Goal: Transaction & Acquisition: Purchase product/service

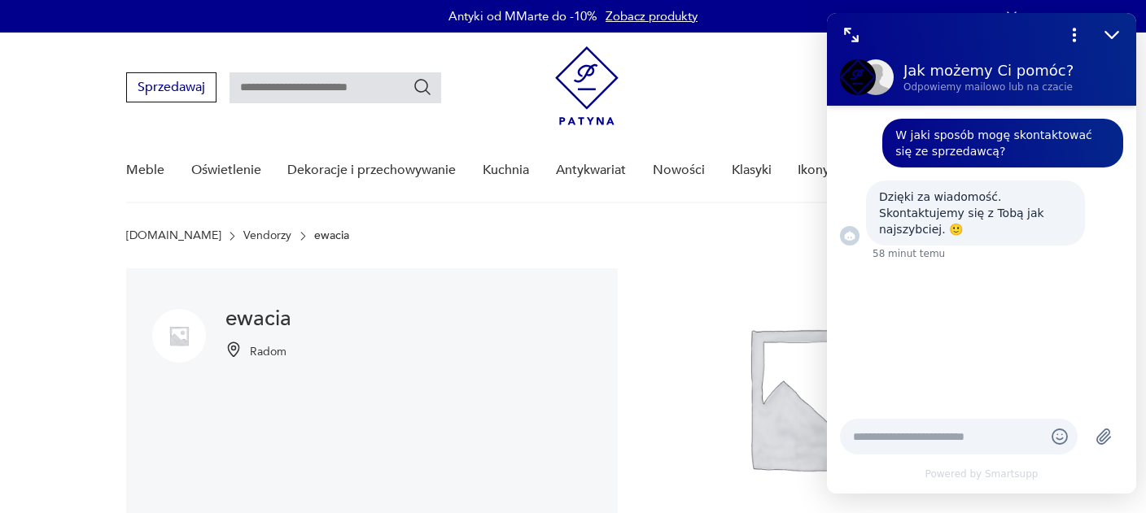
click at [994, 284] on div "W jaki sposób mogę skontaktować się ze sprzedawcą? Dzięki za wiadomość. Skontak…" at bounding box center [981, 256] width 309 height 300
click at [1109, 33] on icon "Zmniejsz" at bounding box center [1111, 34] width 21 height 21
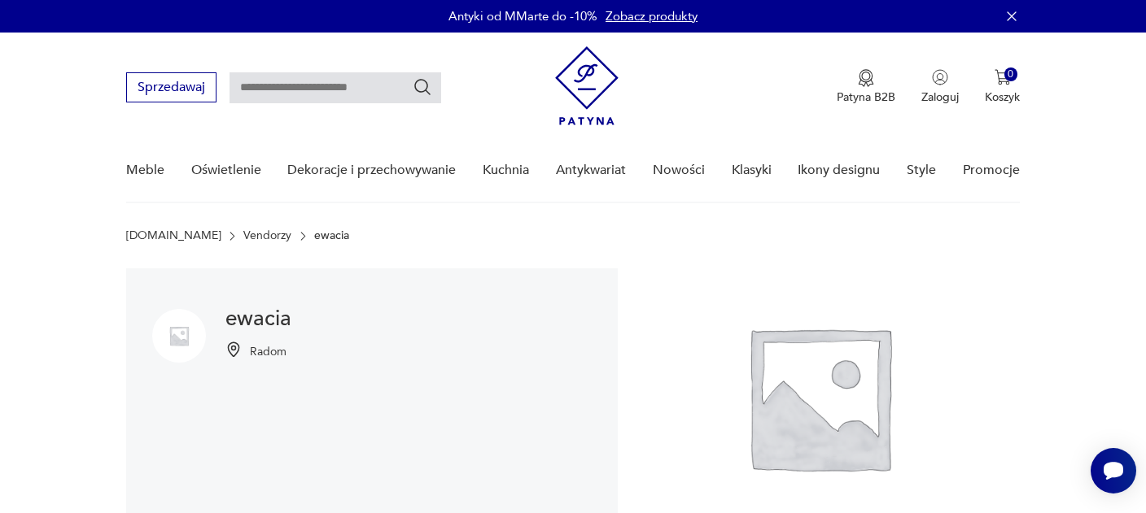
click at [1013, 20] on icon "button" at bounding box center [1011, 16] width 16 height 16
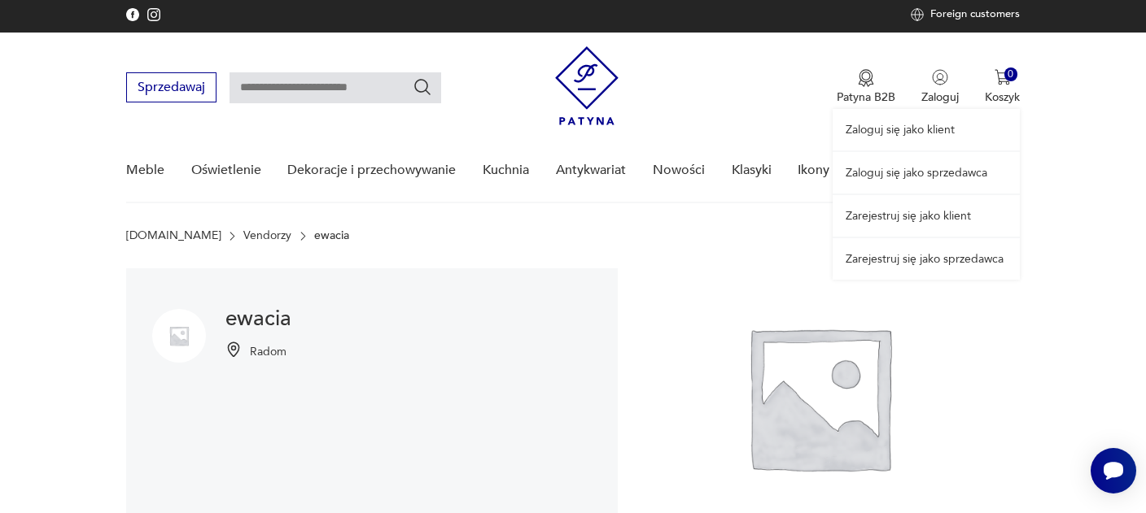
click at [908, 131] on link "Zaloguj się jako klient" at bounding box center [925, 130] width 187 height 42
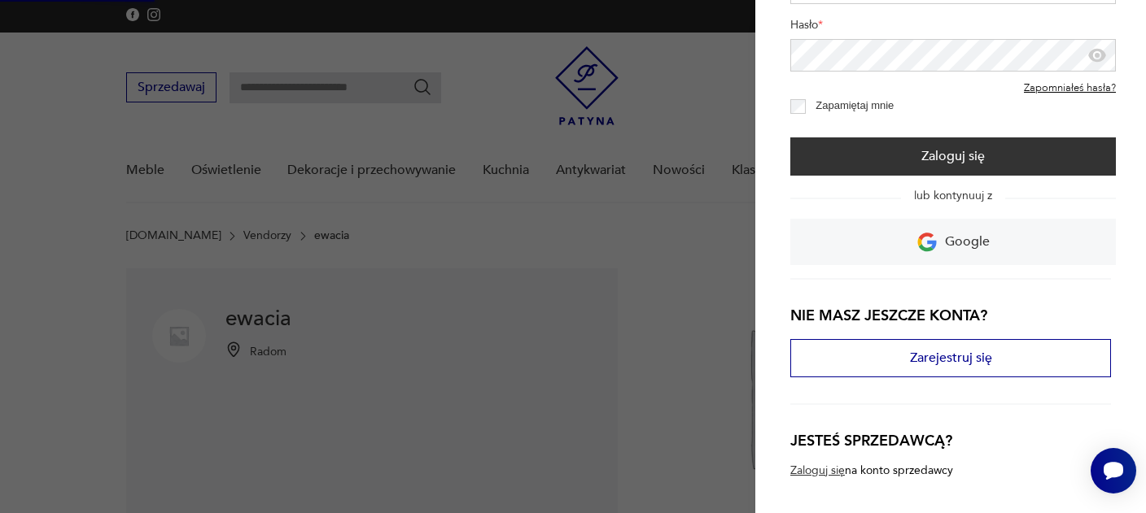
scroll to position [129, 0]
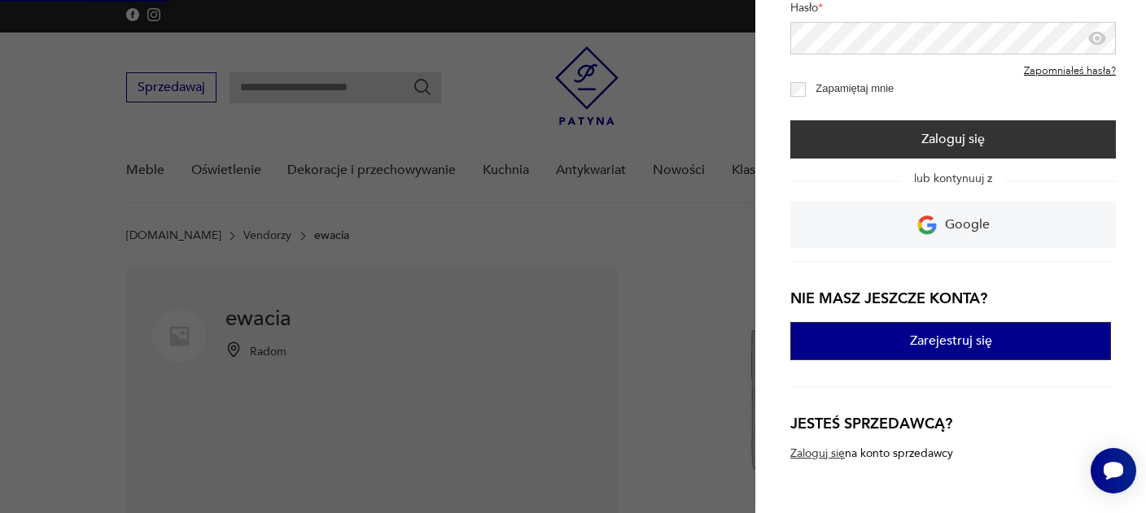
drag, startPoint x: 912, startPoint y: 316, endPoint x: 912, endPoint y: 325, distance: 9.0
click at [912, 325] on div "Nie masz jeszcze konta? Zarejestruj się" at bounding box center [950, 324] width 321 height 127
click at [890, 343] on button "Zarejestruj się" at bounding box center [950, 341] width 321 height 38
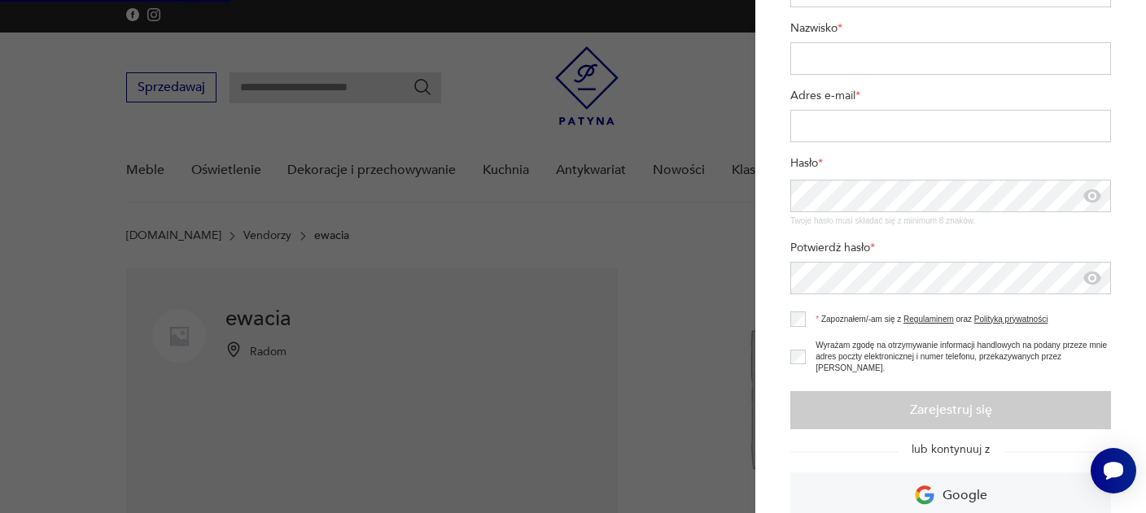
scroll to position [0, 0]
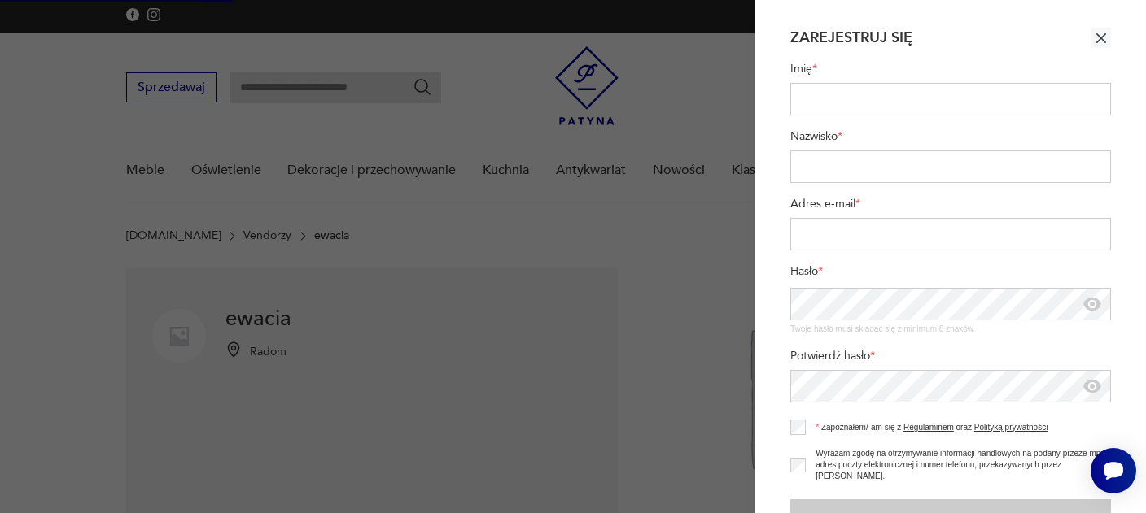
click at [852, 99] on input "Imię *" at bounding box center [950, 99] width 321 height 33
type input "*********"
type input "*****"
type input "**********"
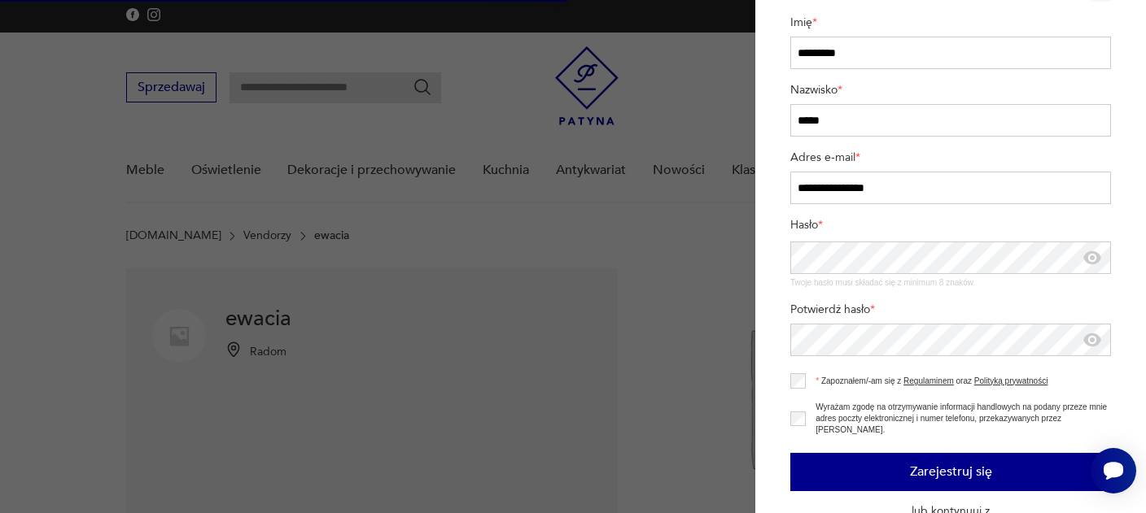
scroll to position [64, 0]
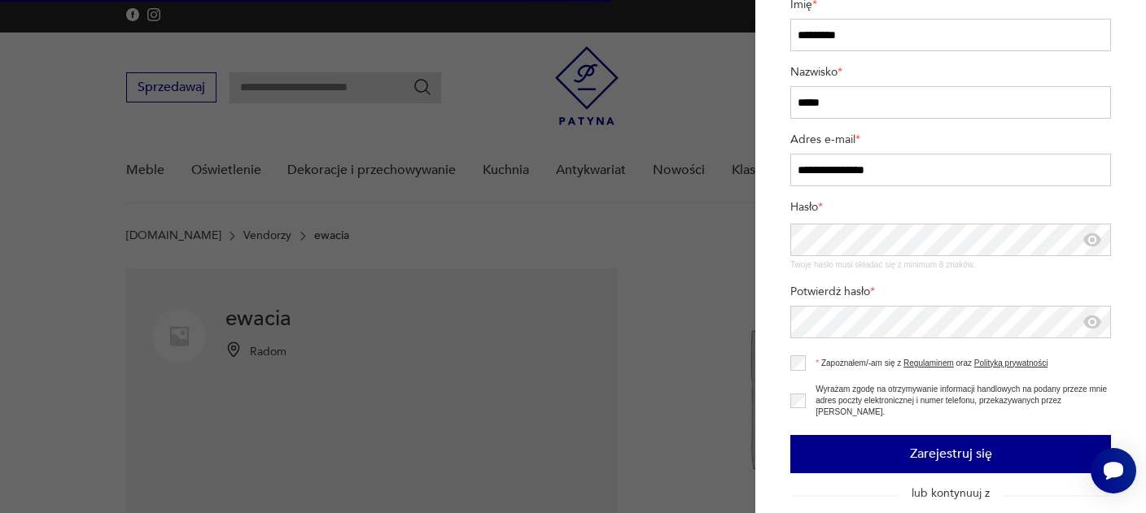
click at [857, 435] on button "Zarejestruj się" at bounding box center [950, 454] width 321 height 38
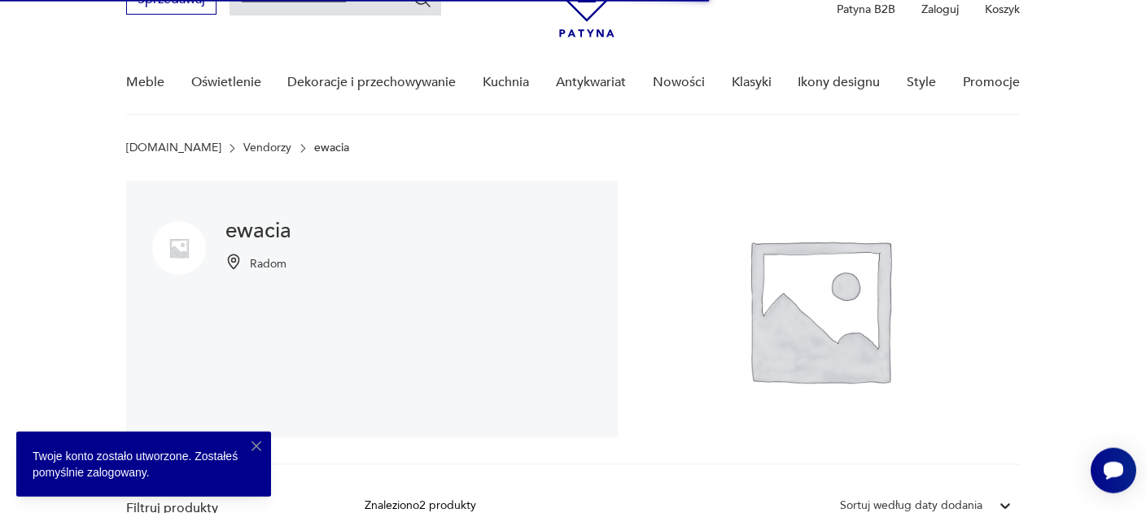
scroll to position [172, 0]
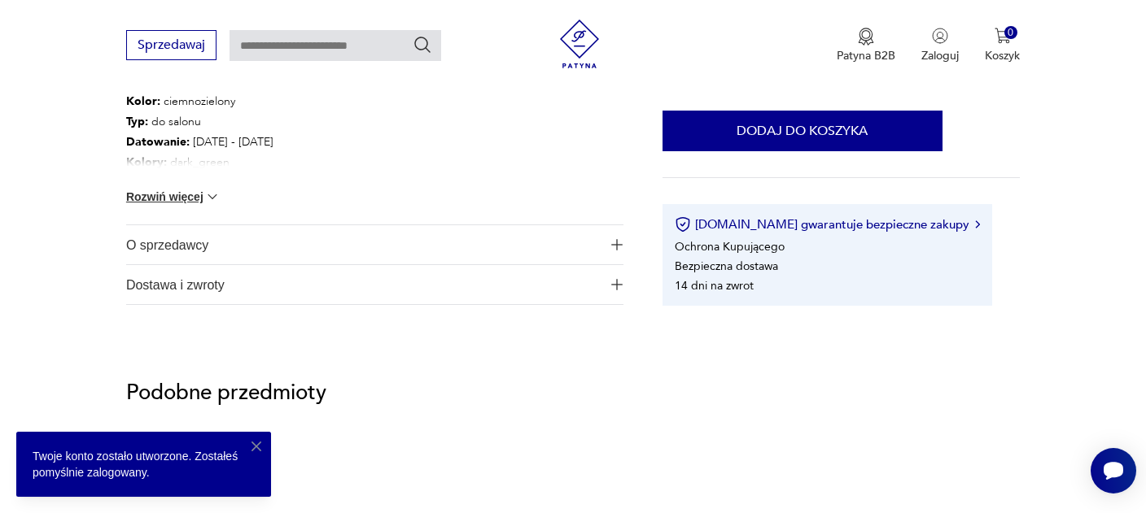
scroll to position [1031, 0]
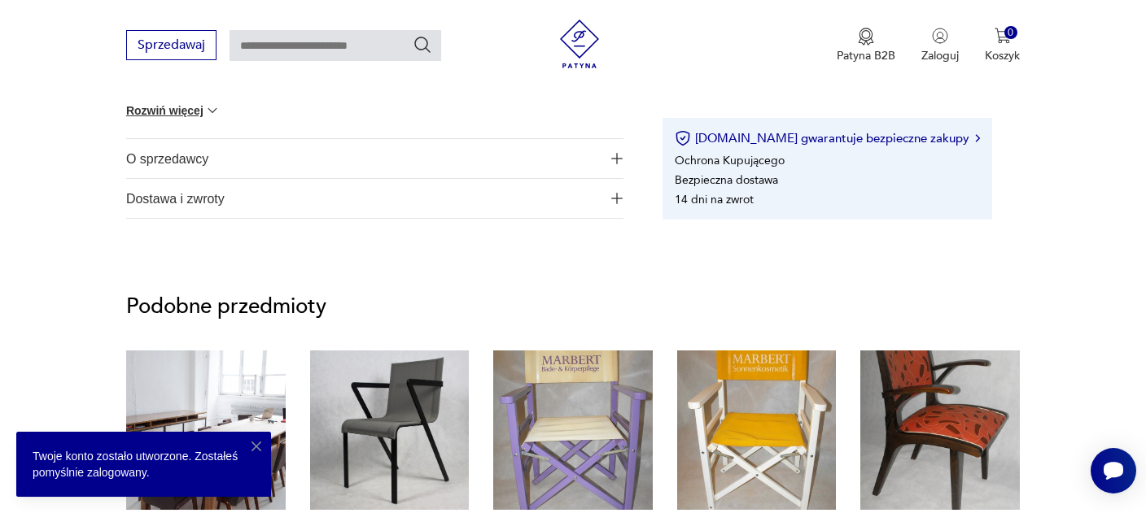
click at [610, 159] on button "O sprzedawcy" at bounding box center [374, 158] width 497 height 39
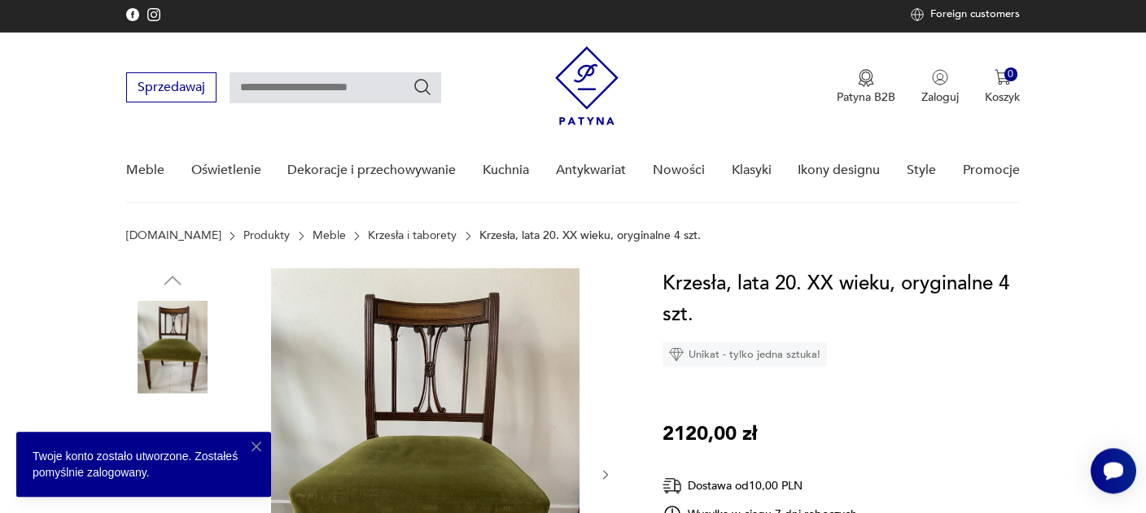
scroll to position [0, 0]
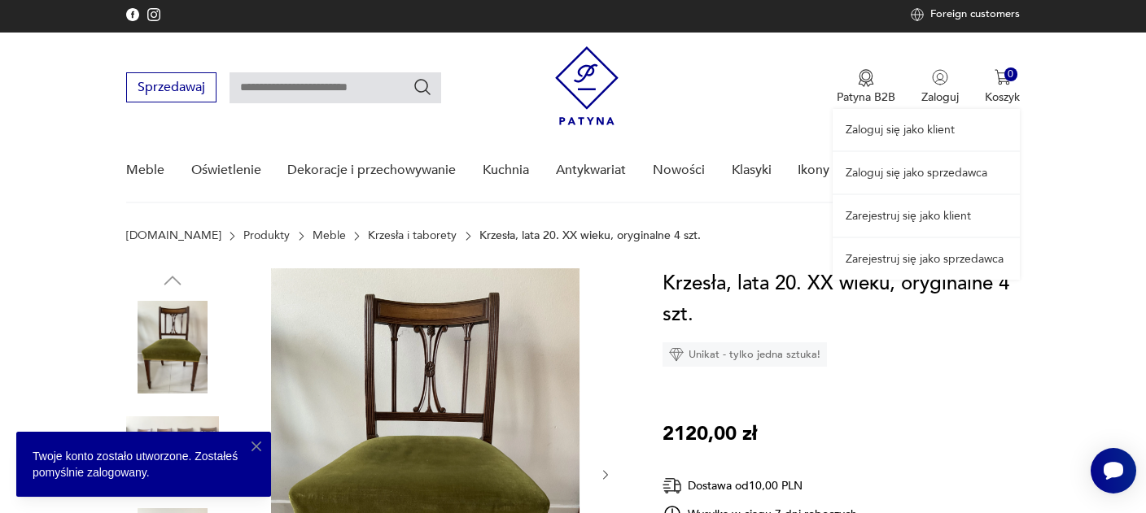
click at [949, 86] on div "Zaloguj się jako klient Zaloguj się jako sprzedawca Zarejestruj się jako klient…" at bounding box center [925, 156] width 187 height 247
click at [934, 130] on link "Zaloguj się jako klient" at bounding box center [925, 130] width 187 height 42
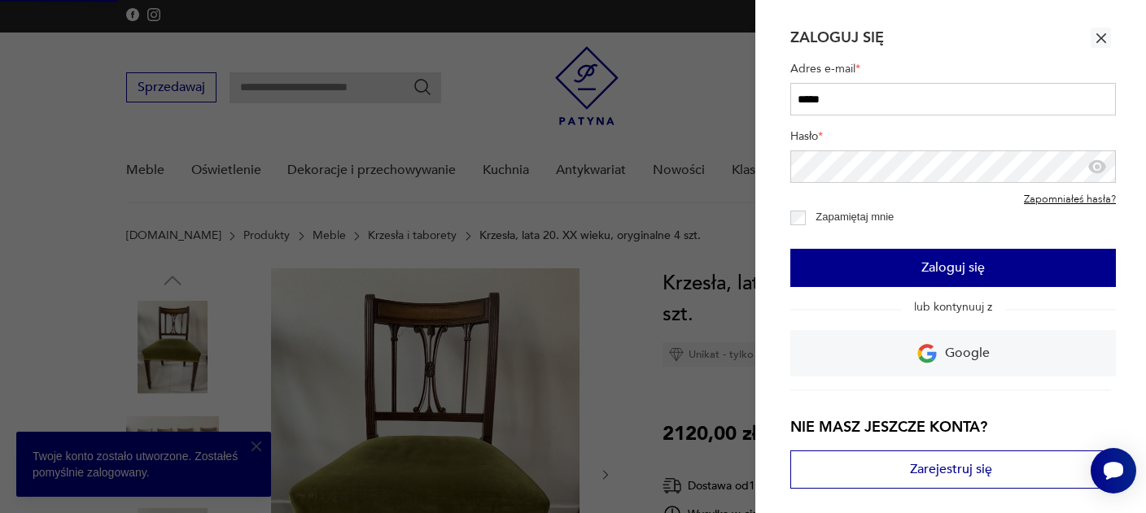
click at [933, 272] on button "Zaloguj się" at bounding box center [952, 268] width 325 height 38
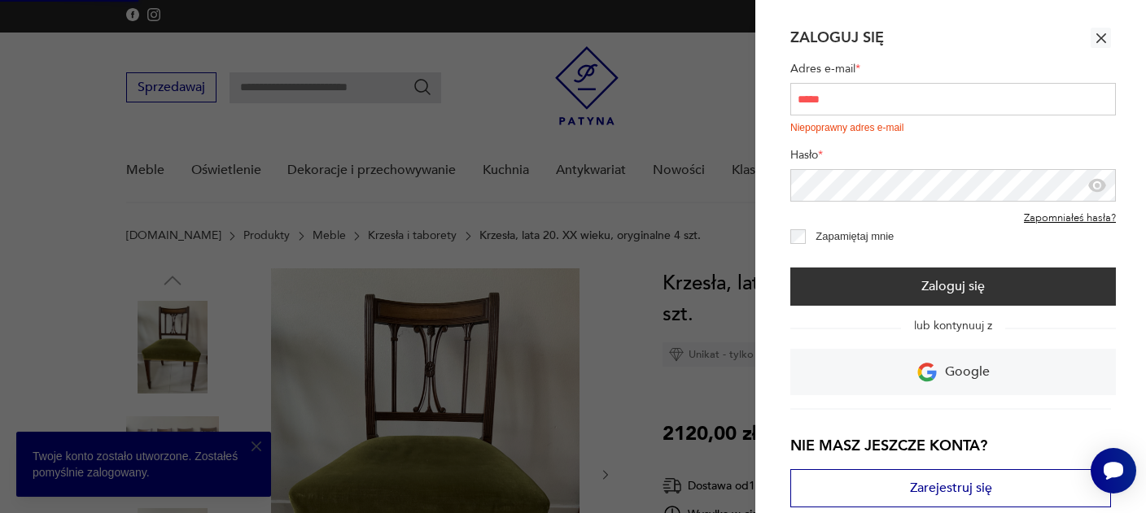
drag, startPoint x: 857, startPoint y: 99, endPoint x: 767, endPoint y: 102, distance: 90.4
click at [790, 102] on input "*****" at bounding box center [952, 99] width 325 height 33
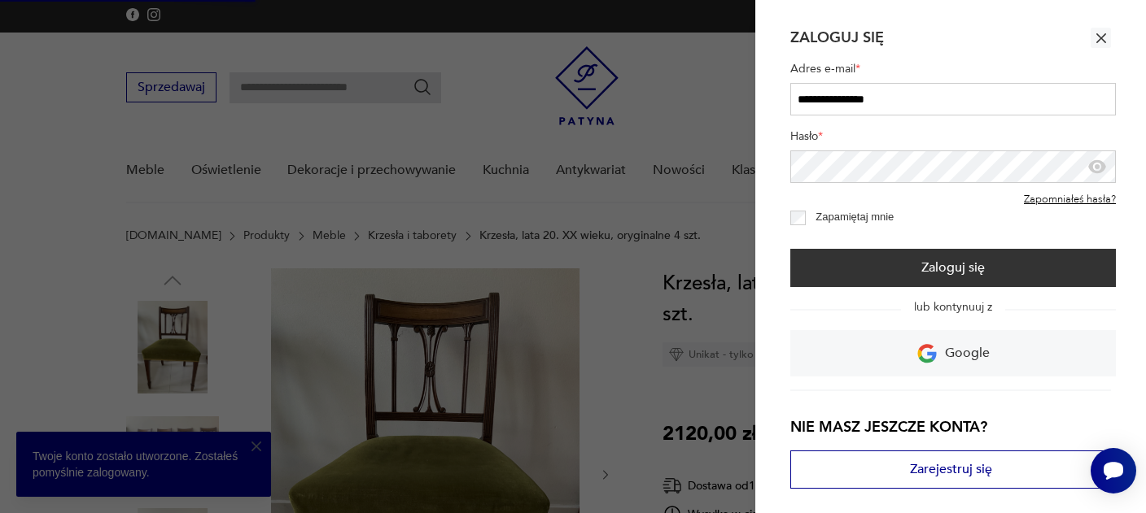
type input "**********"
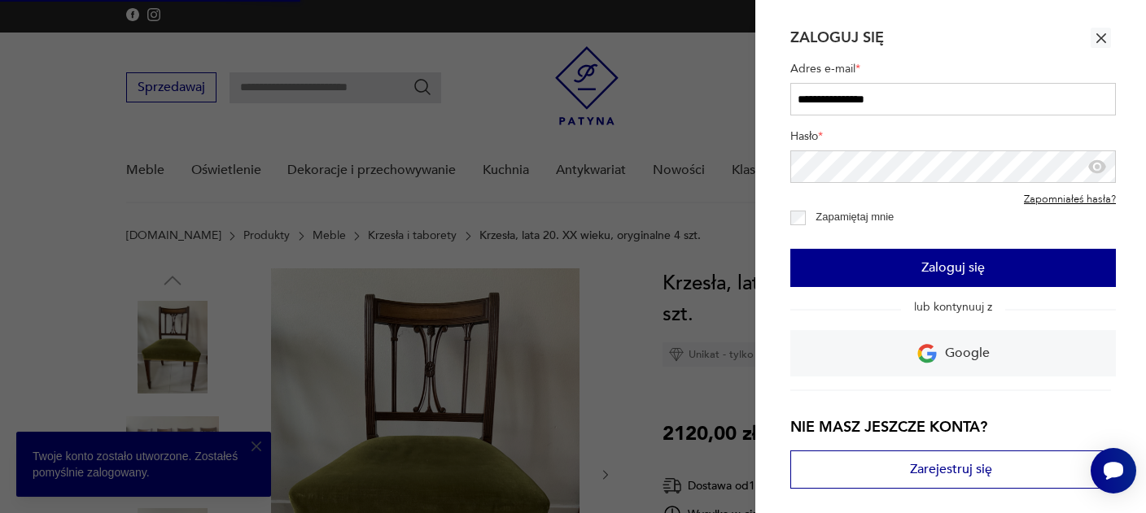
click at [871, 272] on button "Zaloguj się" at bounding box center [952, 268] width 325 height 38
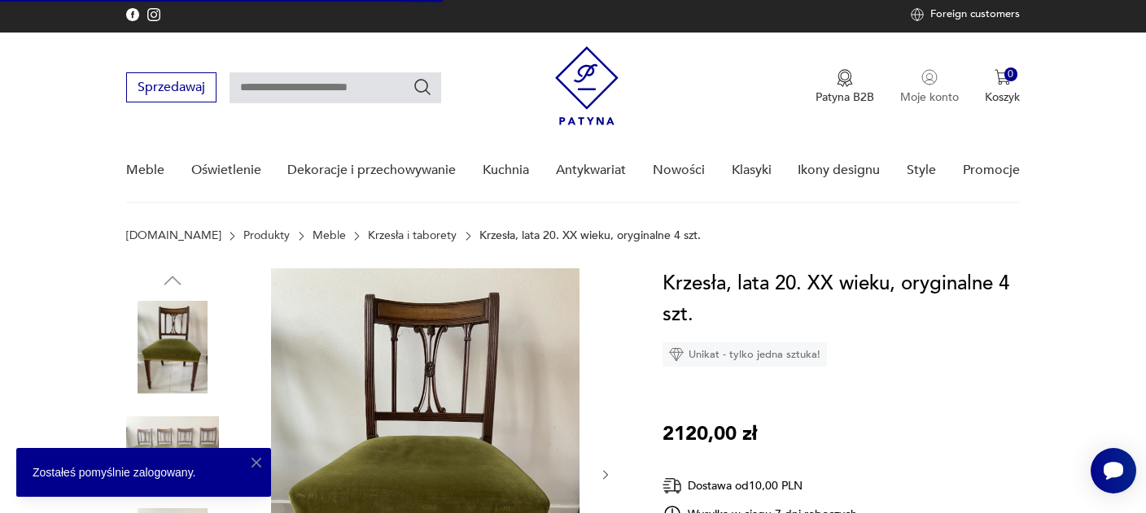
click at [924, 92] on p "Moje konto" at bounding box center [929, 97] width 59 height 15
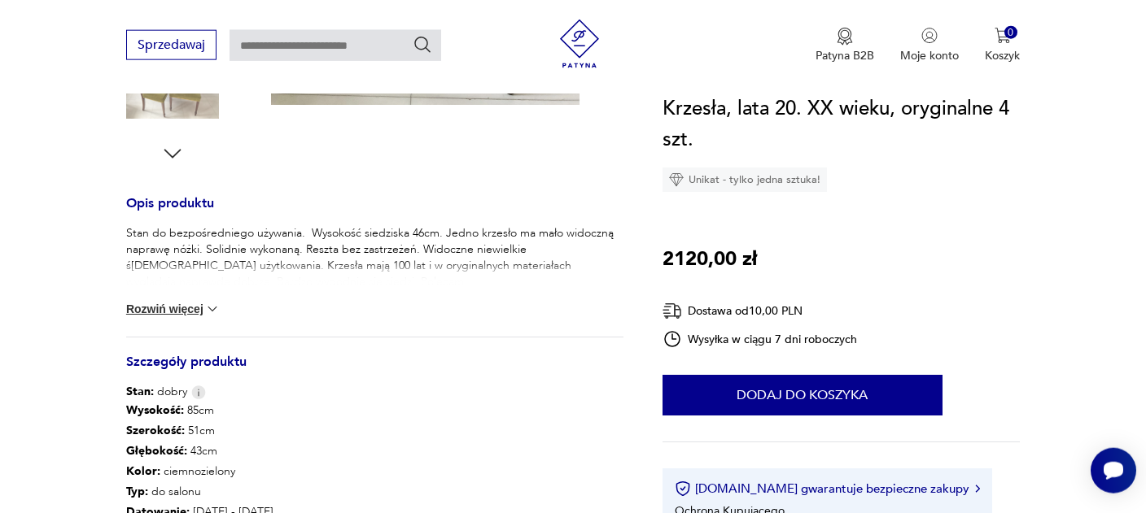
scroll to position [601, 0]
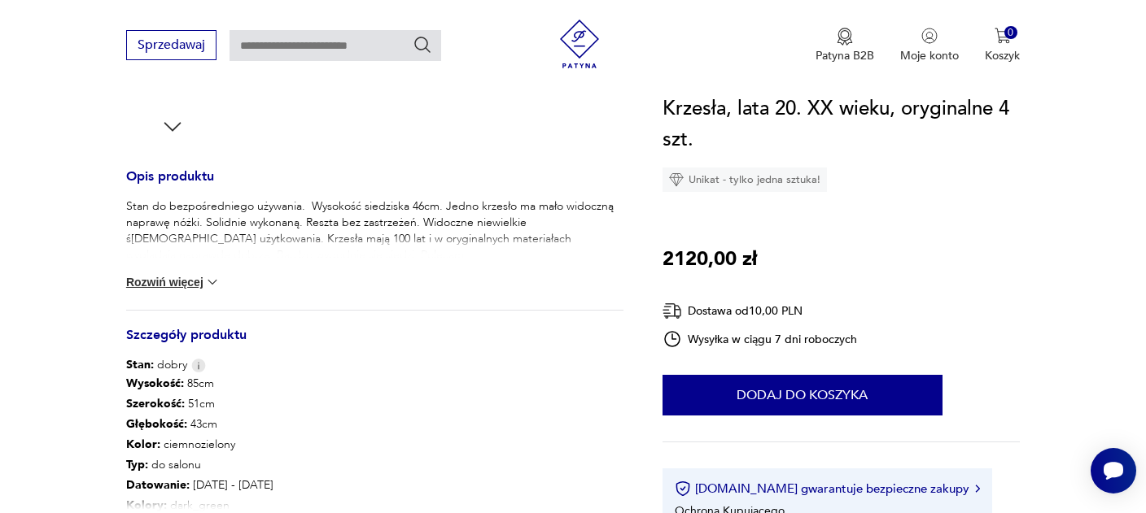
click at [173, 283] on button "Rozwiń więcej" at bounding box center [173, 282] width 94 height 16
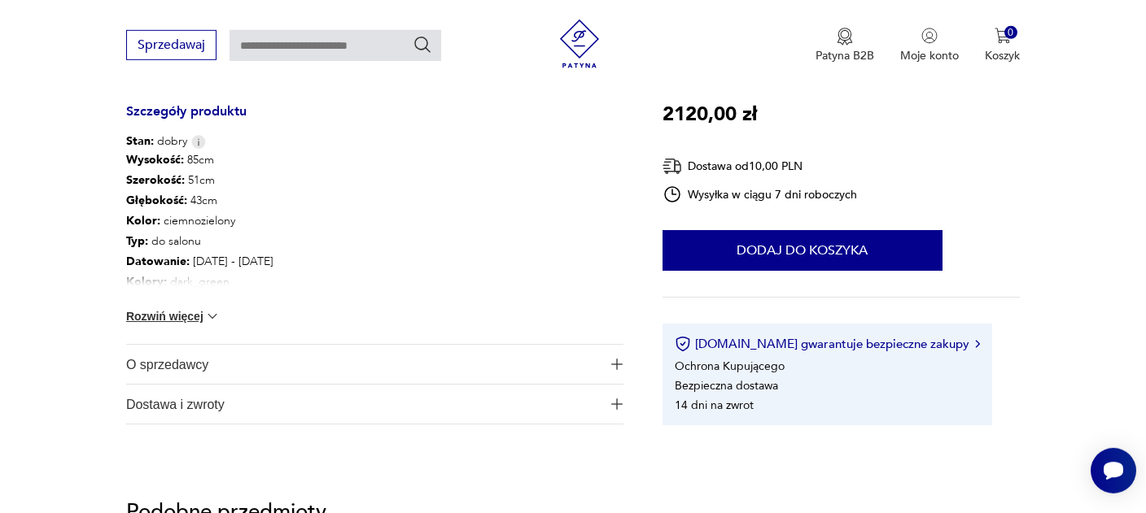
scroll to position [859, 0]
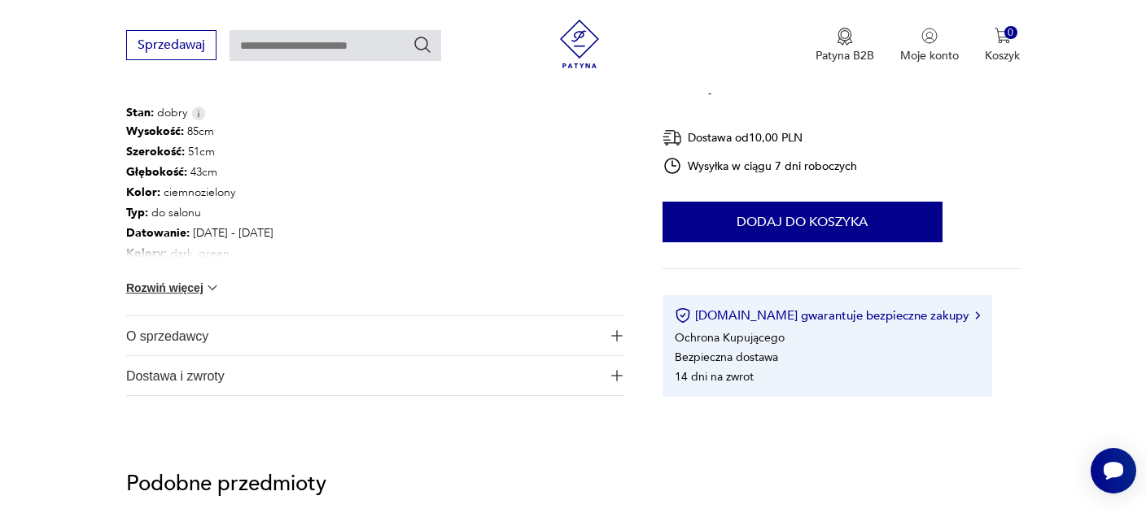
click at [144, 280] on button "Rozwiń więcej" at bounding box center [173, 288] width 94 height 16
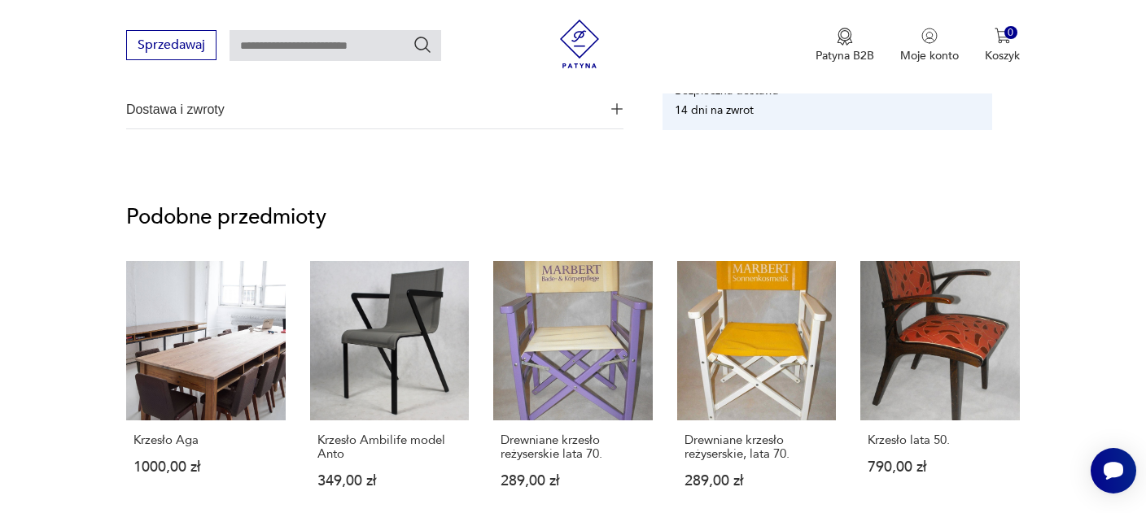
scroll to position [1116, 0]
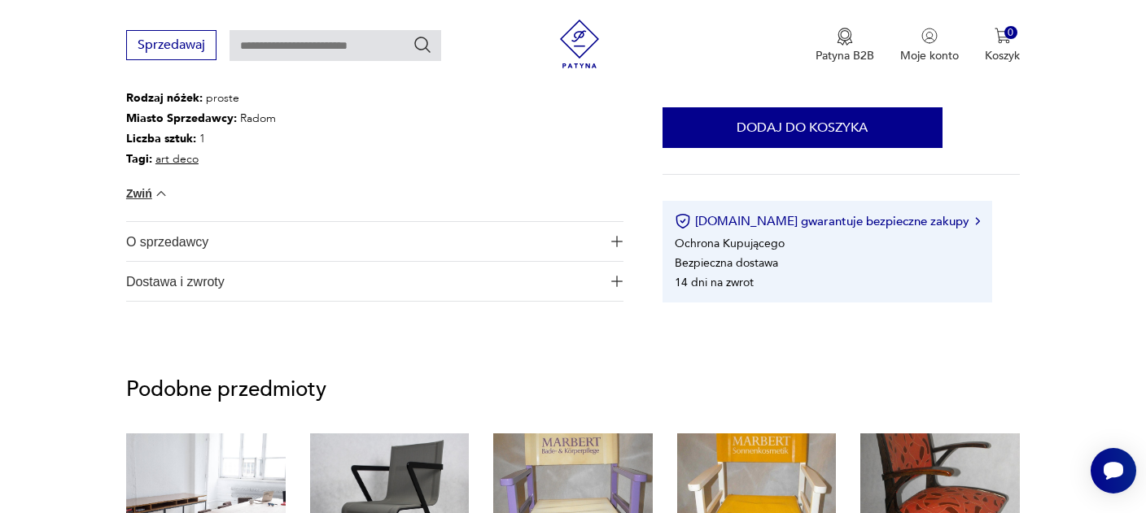
click at [147, 246] on span "O sprzedawcy" at bounding box center [363, 241] width 474 height 39
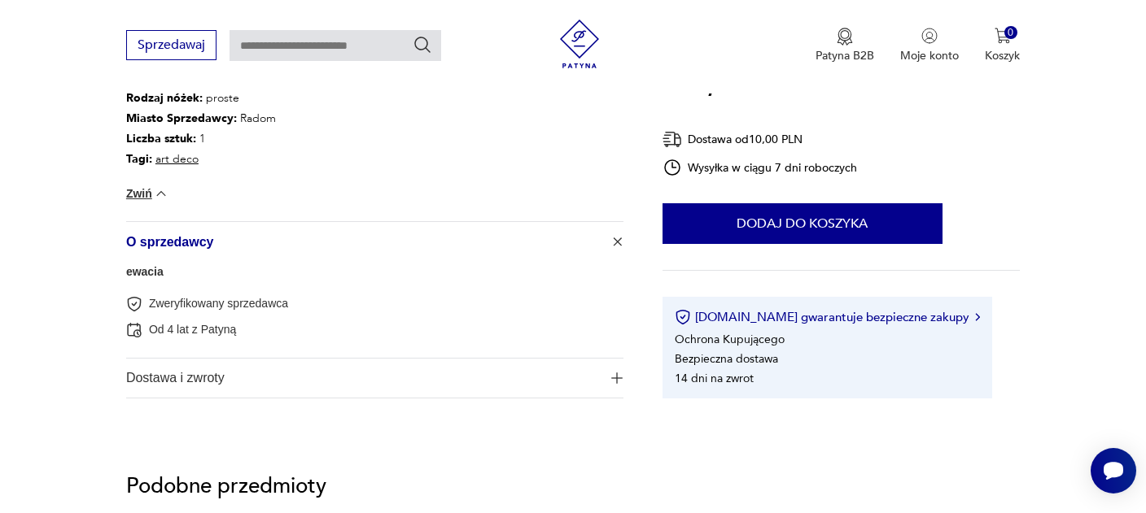
click at [146, 269] on link "ewacia" at bounding box center [144, 271] width 37 height 13
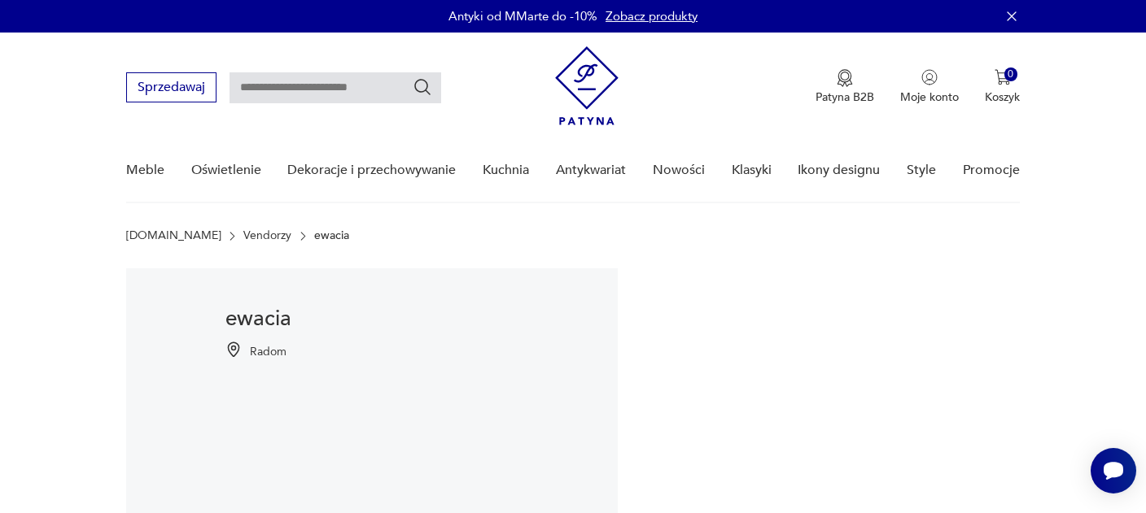
scroll to position [430, 0]
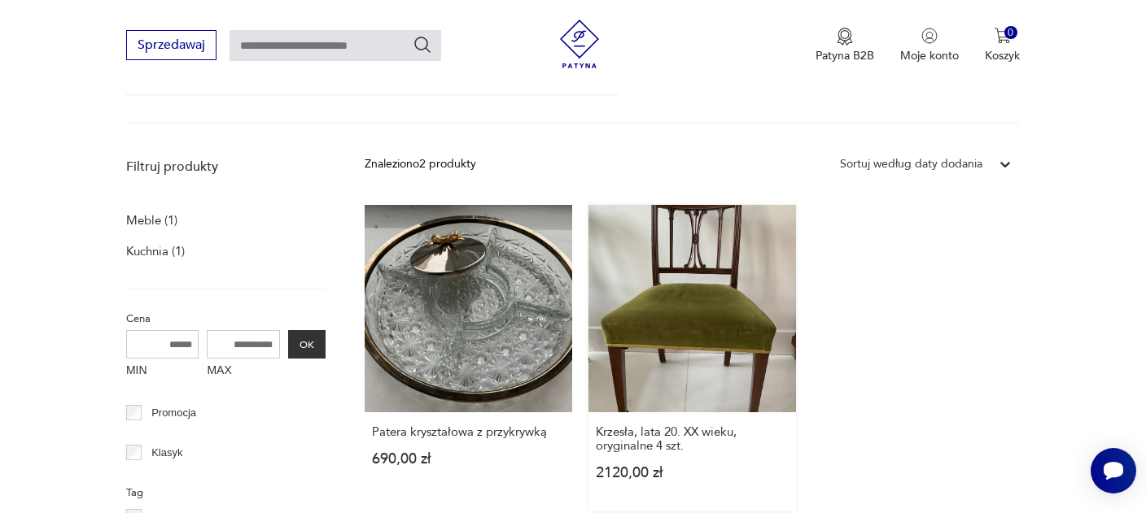
click at [696, 281] on link "Krzesła, lata 20. XX wieku, oryginalne 4 szt. 2120,00 zł" at bounding box center [692, 358] width 208 height 307
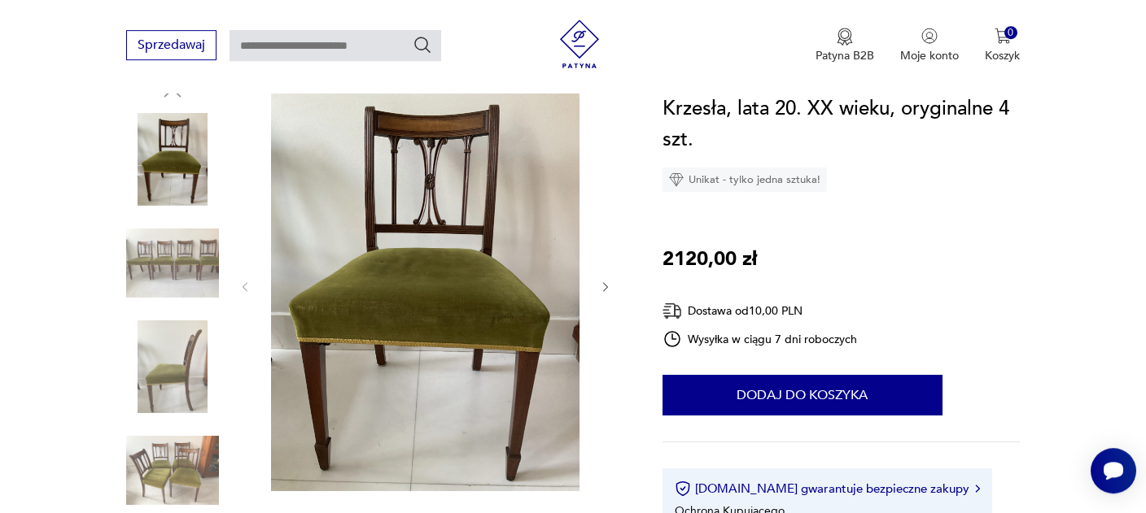
scroll to position [257, 0]
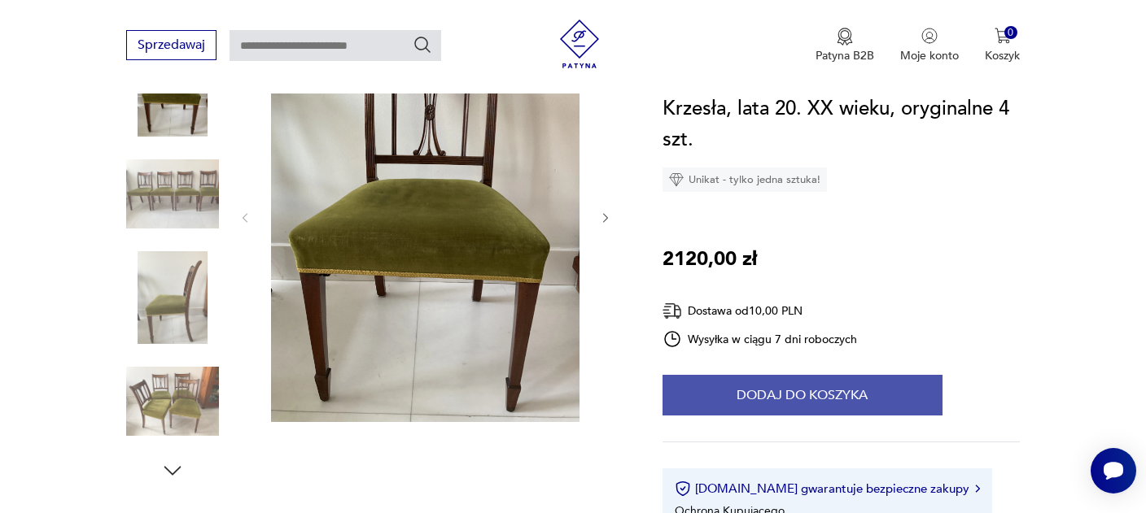
click at [732, 391] on button "Dodaj do koszyka" at bounding box center [802, 395] width 280 height 41
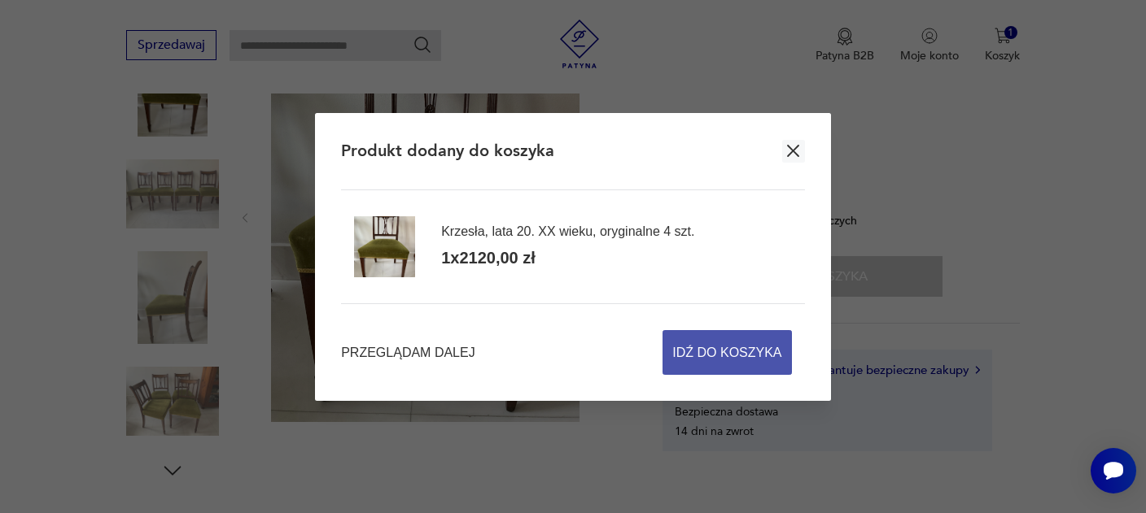
click at [723, 343] on span "Idź do koszyka" at bounding box center [726, 352] width 109 height 43
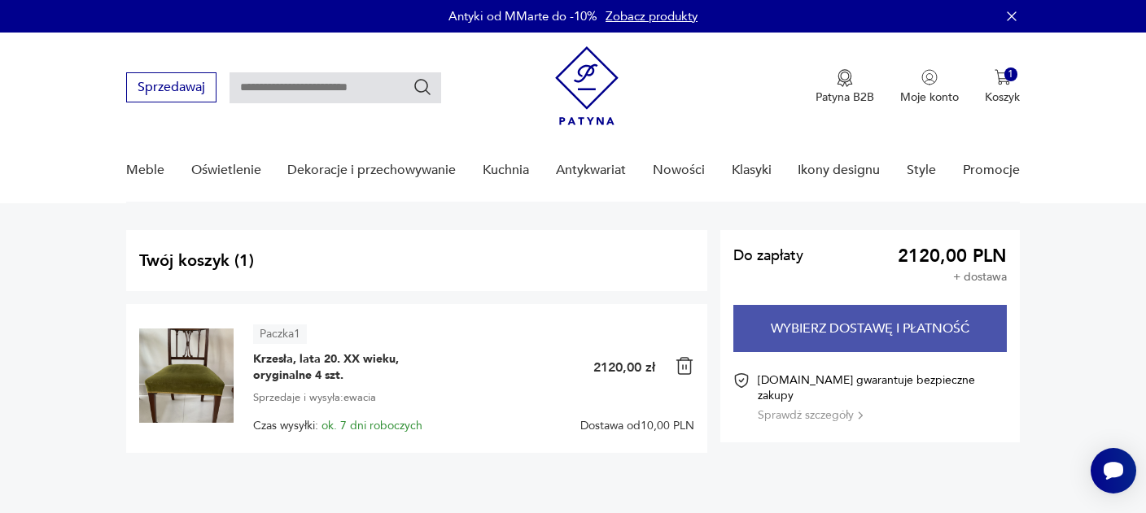
click at [866, 341] on button "Wybierz dostawę i płatność" at bounding box center [869, 328] width 273 height 47
